Goal: Information Seeking & Learning: Learn about a topic

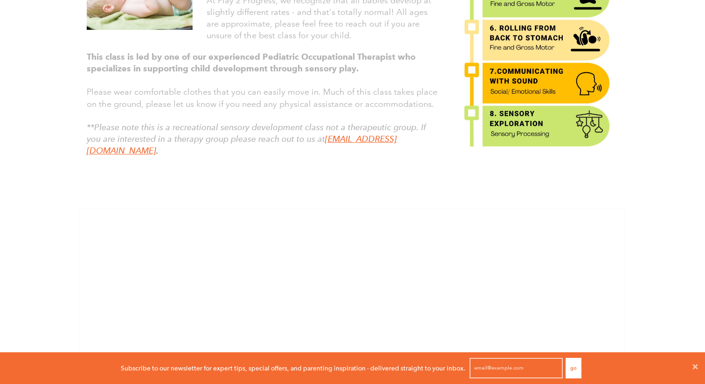
scroll to position [0, 0]
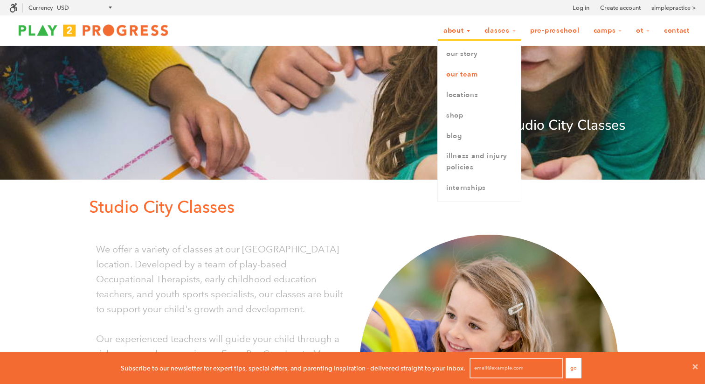
click at [466, 80] on link "Our Team" at bounding box center [479, 74] width 83 height 21
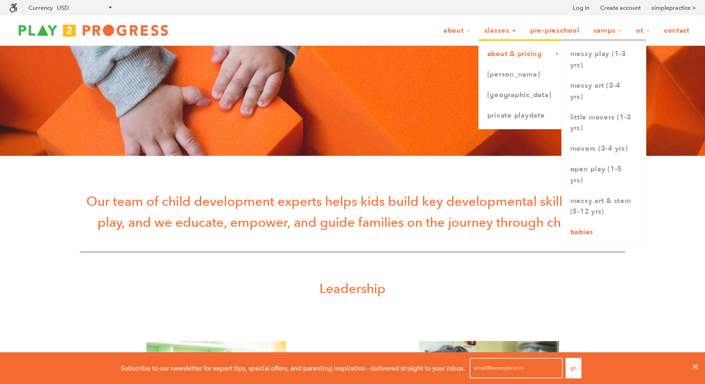
click at [586, 233] on link "Babies" at bounding box center [604, 232] width 84 height 21
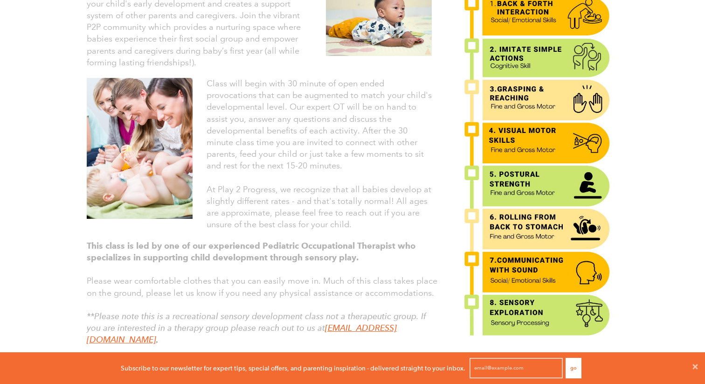
scroll to position [341, 0]
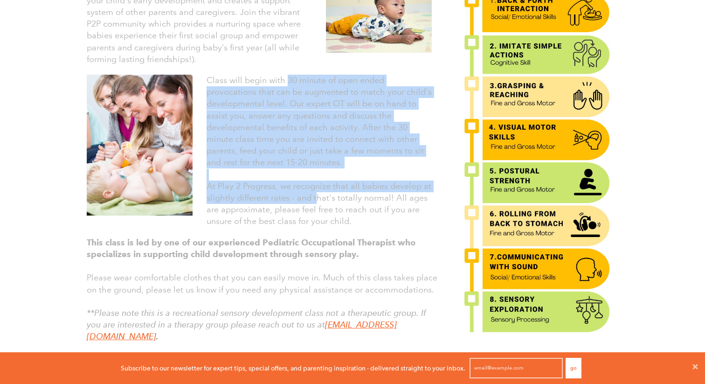
drag, startPoint x: 285, startPoint y: 79, endPoint x: 325, endPoint y: 212, distance: 138.8
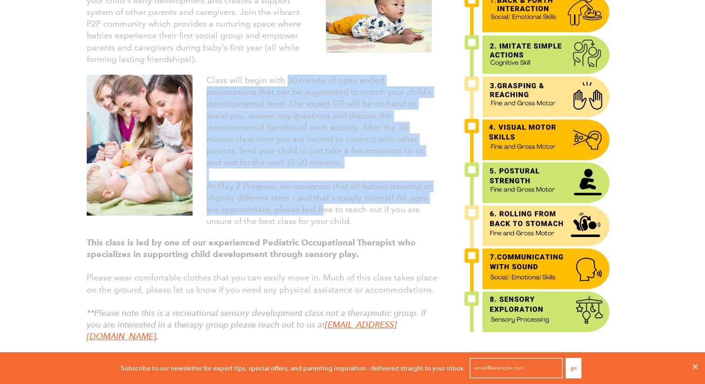
click at [323, 208] on div "Class will begin with 30 minute of open ended provocations that can be augmente…" at bounding box center [318, 151] width 225 height 153
click at [378, 221] on p "At Play 2 Progress, we recognize that all babies develop at slightly different …" at bounding box center [318, 203] width 225 height 47
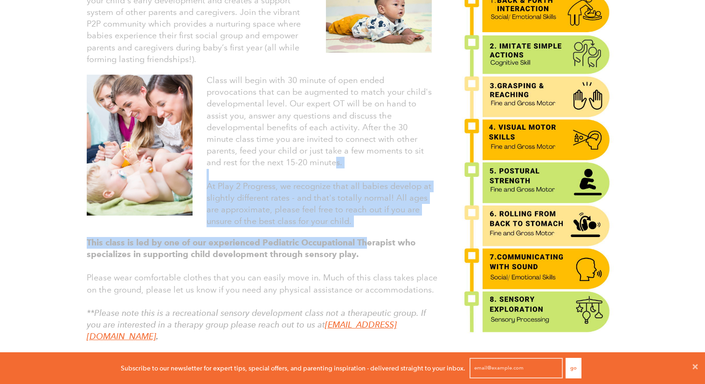
drag, startPoint x: 334, startPoint y: 165, endPoint x: 367, endPoint y: 239, distance: 81.6
click at [367, 239] on div "Babies (Pre-crawlers & Crawlers) This adult and child class is for our smallest…" at bounding box center [259, 144] width 373 height 441
click at [367, 239] on strong "This class is led by one of our experienced Pediatric Occupational Therapist wh…" at bounding box center [251, 248] width 329 height 22
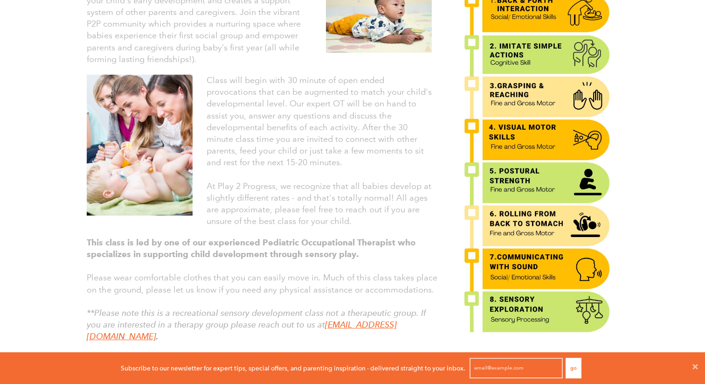
drag, startPoint x: 356, startPoint y: 125, endPoint x: 381, endPoint y: 227, distance: 105.6
click at [380, 227] on div "Class will begin with 30 minute of open ended provocations that can be augmente…" at bounding box center [318, 151] width 225 height 153
click at [381, 227] on div "Class will begin with 30 minute of open ended provocations that can be augmente…" at bounding box center [259, 151] width 359 height 162
drag, startPoint x: 338, startPoint y: 97, endPoint x: 374, endPoint y: 227, distance: 134.5
click at [374, 227] on div "Class will begin with 30 minute of open ended provocations that can be augmente…" at bounding box center [318, 151] width 225 height 153
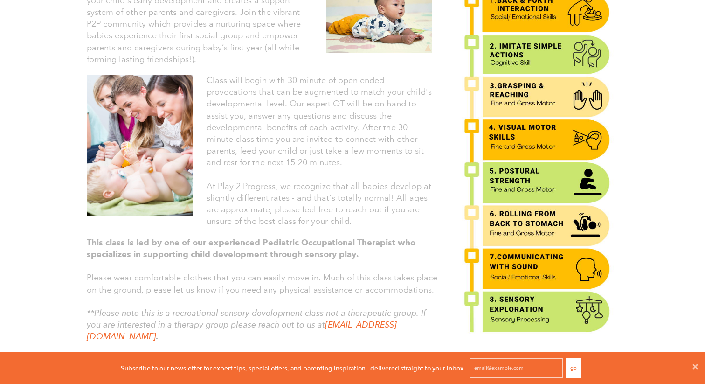
click at [374, 227] on p "At Play 2 Progress, we recognize that all babies develop at slightly different …" at bounding box center [318, 203] width 225 height 47
drag, startPoint x: 322, startPoint y: 129, endPoint x: 356, endPoint y: 219, distance: 96.2
click at [356, 219] on div "Class will begin with 30 minute of open ended provocations that can be augmente…" at bounding box center [318, 151] width 225 height 153
click at [357, 220] on p "At Play 2 Progress, we recognize that all babies develop at slightly different …" at bounding box center [318, 203] width 225 height 47
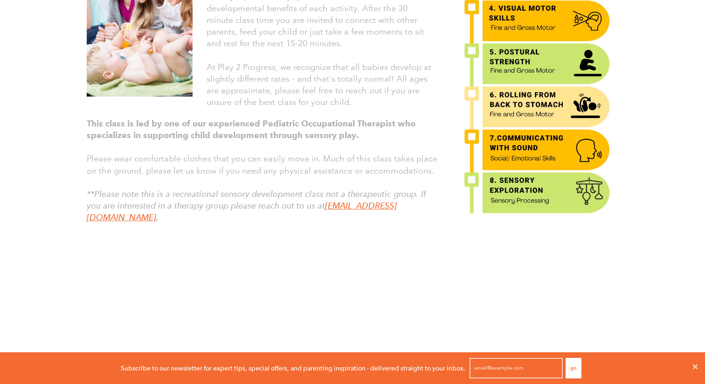
scroll to position [461, 0]
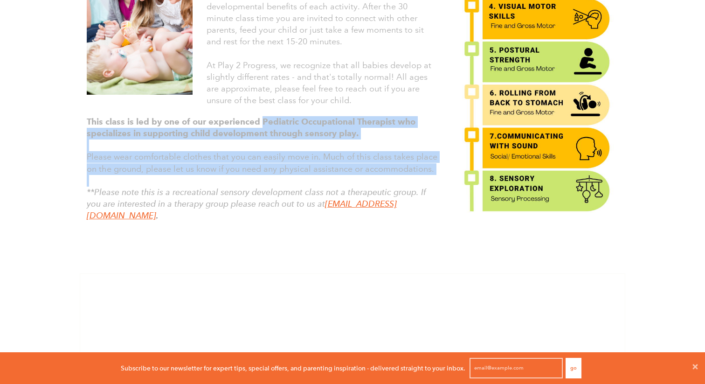
drag, startPoint x: 261, startPoint y: 119, endPoint x: 272, endPoint y: 186, distance: 67.5
click at [272, 186] on div "This class is led by one of our experienced Pediatric Occupational Therapist wh…" at bounding box center [259, 178] width 359 height 134
click at [272, 186] on p at bounding box center [263, 181] width 352 height 12
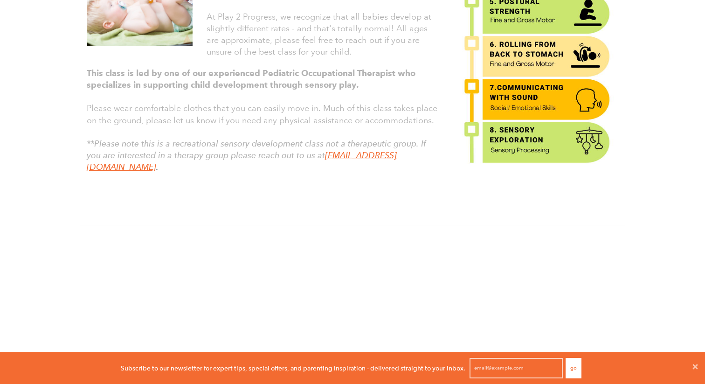
scroll to position [511, 0]
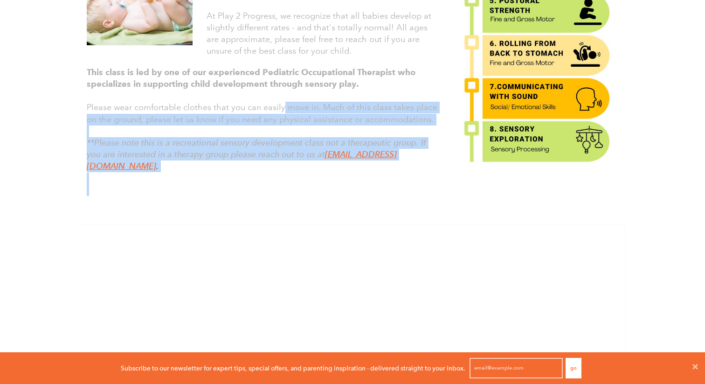
drag, startPoint x: 283, startPoint y: 103, endPoint x: 281, endPoint y: 177, distance: 74.6
click at [281, 177] on div "This class is led by one of our experienced Pediatric Occupational Therapist wh…" at bounding box center [259, 129] width 359 height 134
click at [281, 184] on p at bounding box center [263, 190] width 352 height 12
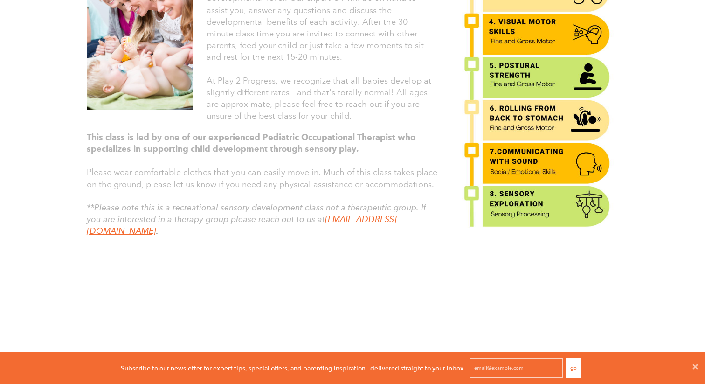
scroll to position [155, 0]
